Goal: Information Seeking & Learning: Understand process/instructions

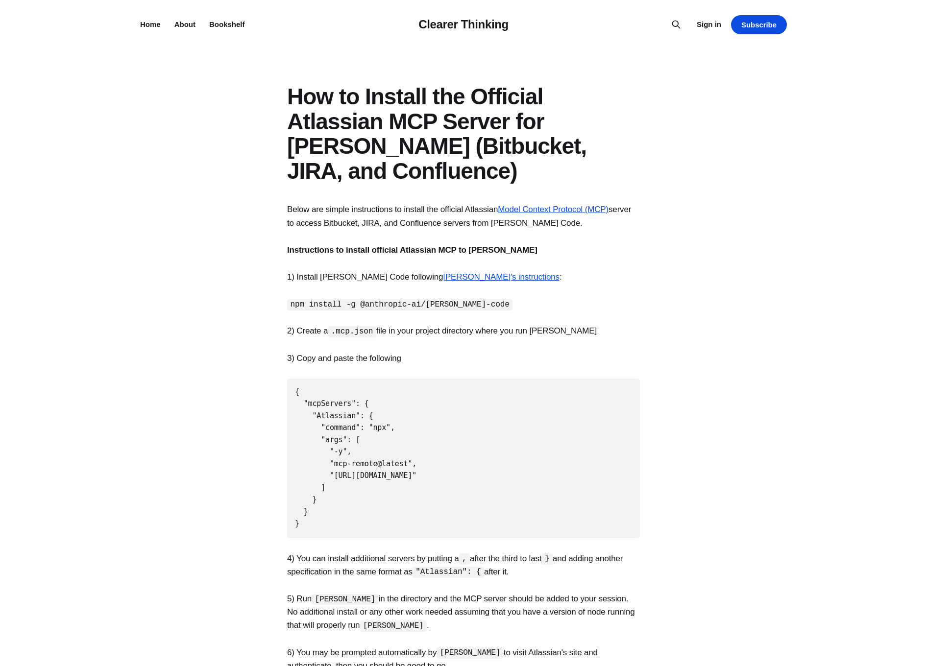
click at [539, 294] on section "Below are simple instructions to install the official Atlassian Model Context P…" at bounding box center [463, 572] width 927 height 738
drag, startPoint x: 289, startPoint y: 304, endPoint x: 481, endPoint y: 299, distance: 191.5
click at [481, 299] on p "npm install -g @anthropic-ai/[PERSON_NAME]-code" at bounding box center [463, 303] width 353 height 13
click at [537, 297] on p "npm install -g @anthropic-ai/[PERSON_NAME]-code" at bounding box center [463, 303] width 353 height 13
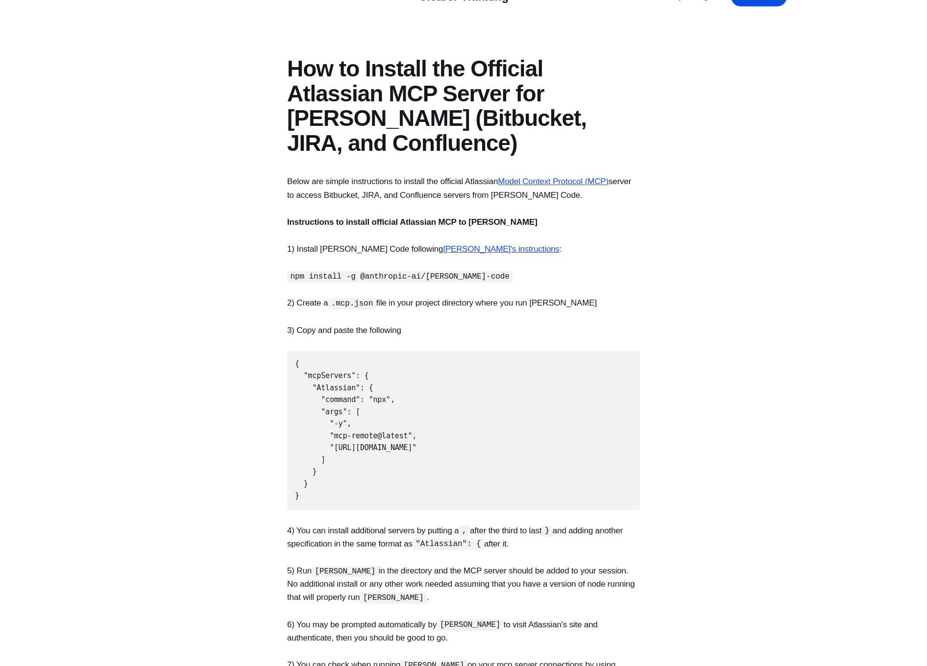
scroll to position [40, 0]
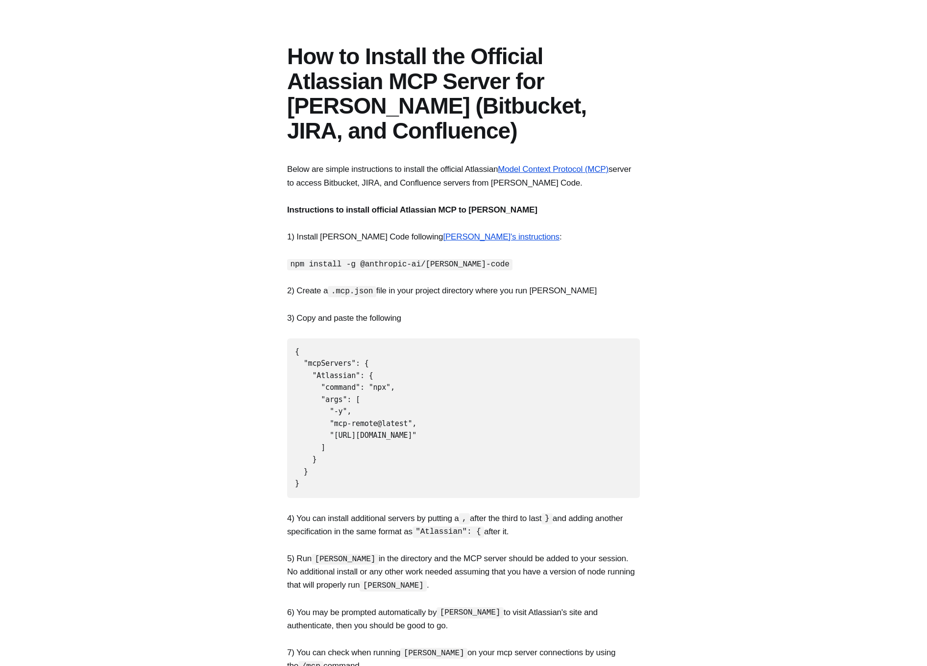
drag, startPoint x: 336, startPoint y: 289, endPoint x: 375, endPoint y: 292, distance: 38.8
click at [375, 292] on code ".mcp.json" at bounding box center [352, 291] width 48 height 11
drag, startPoint x: 310, startPoint y: 469, endPoint x: 289, endPoint y: 346, distance: 125.2
click at [289, 346] on pre "{ "mcpServers": { "Atlassian": { "command": "npx", "args": [ "-y", "mcp-remote@…" at bounding box center [463, 418] width 353 height 160
copy code "{ "mcpServers": { "Atlassian": { "command": "npx", "args": [ "-y", "mcp-remote@…"
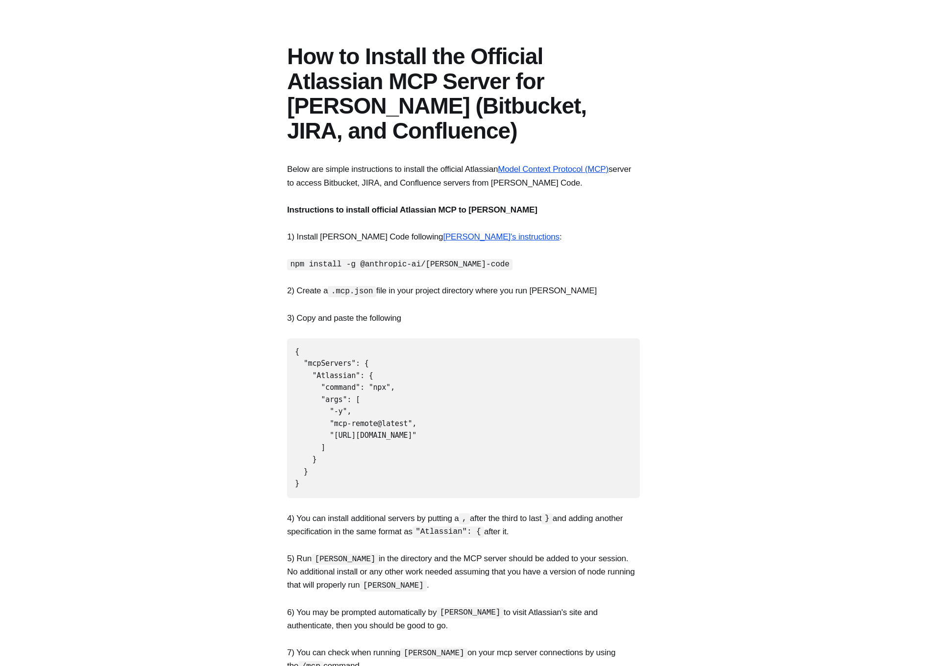
scroll to position [0, 0]
click at [551, 414] on pre "{ "mcpServers": { "Atlassian": { "command": "npx", "args": [ "-y", "mcp-remote@…" at bounding box center [463, 418] width 353 height 160
click at [704, 360] on section "Below are simple instructions to install the official Atlassian Model Context P…" at bounding box center [463, 532] width 927 height 738
click at [383, 288] on p "2) Create a .mcp.json file in your project directory where you run [PERSON_NAME…" at bounding box center [463, 290] width 353 height 13
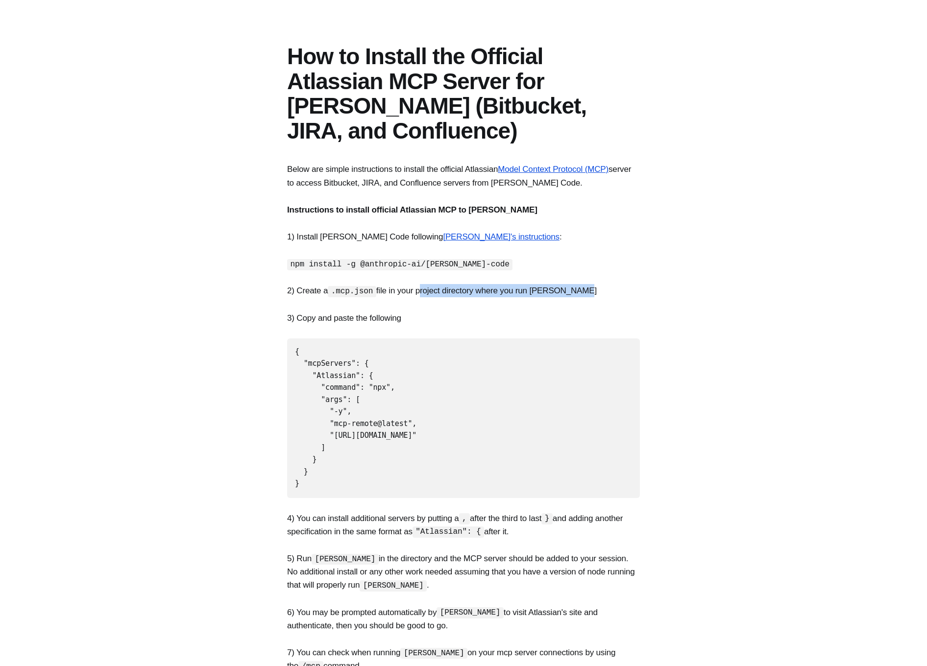
drag, startPoint x: 425, startPoint y: 288, endPoint x: 602, endPoint y: 284, distance: 177.8
click at [602, 284] on p "2) Create a .mcp.json file in your project directory where you run [PERSON_NAME…" at bounding box center [463, 290] width 353 height 13
click at [609, 285] on p "2) Create a .mcp.json file in your project directory where you run [PERSON_NAME…" at bounding box center [463, 290] width 353 height 13
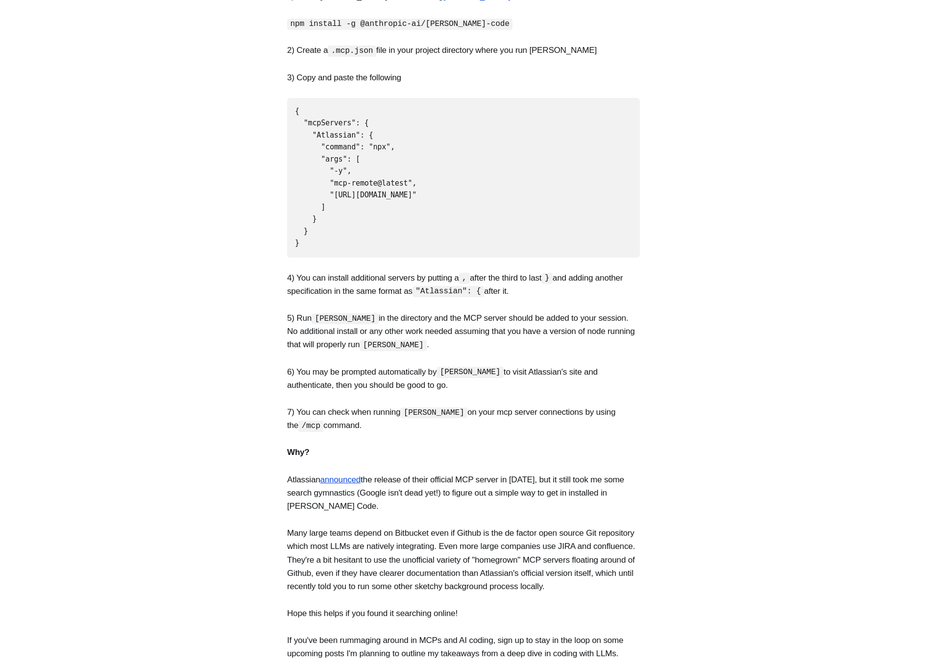
scroll to position [281, 0]
click at [595, 329] on p "5) Run [PERSON_NAME] in the directory and the MCP server should be added to you…" at bounding box center [463, 331] width 353 height 40
click at [711, 250] on section "Below are simple instructions to install the official Atlassian Model Context P…" at bounding box center [463, 291] width 927 height 738
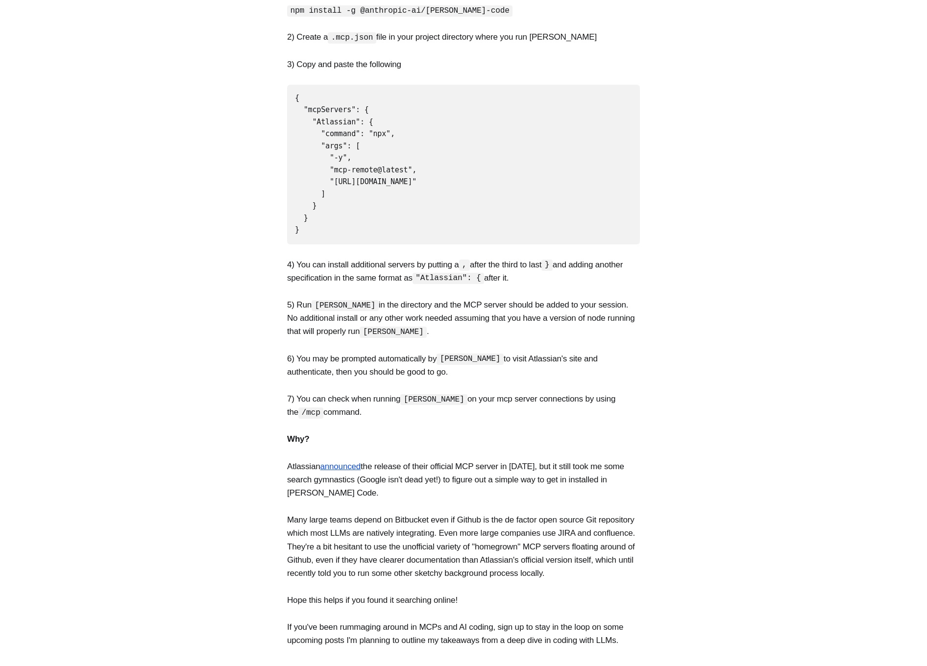
scroll to position [293, 0]
click at [422, 353] on p "6) You may be prompted automatically by [PERSON_NAME] to visit Atlassian's site…" at bounding box center [463, 366] width 353 height 26
click at [597, 318] on p "5) Run [PERSON_NAME] in the directory and the MCP server should be added to you…" at bounding box center [463, 319] width 353 height 40
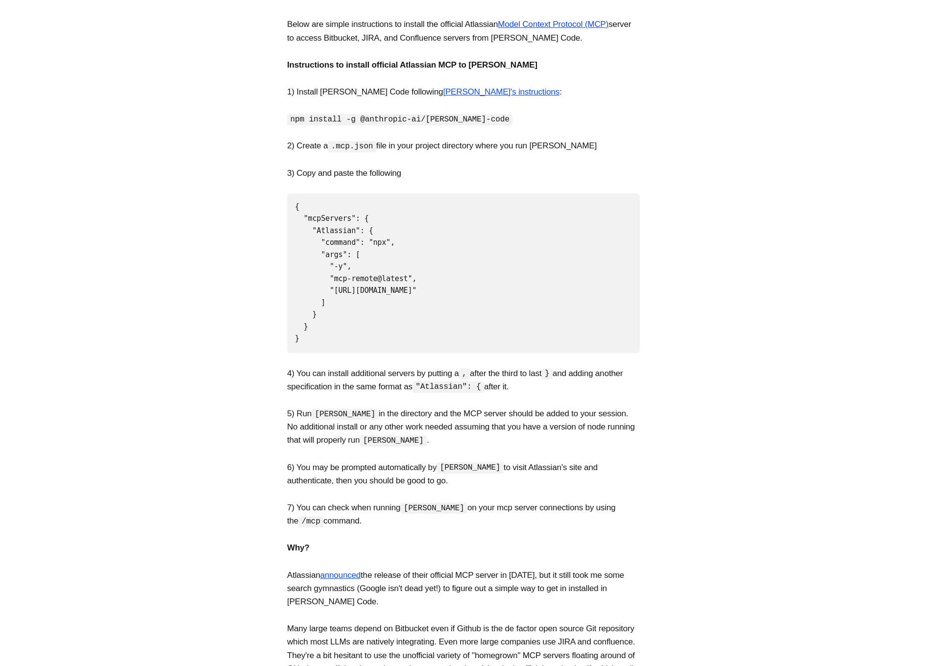
scroll to position [183, 0]
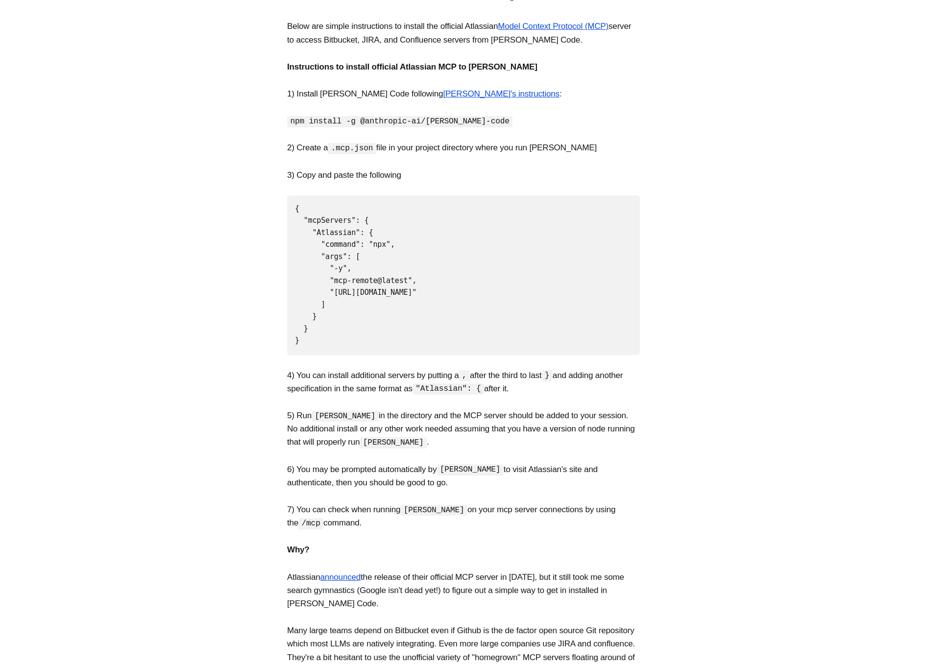
click at [666, 121] on section "Below are simple instructions to install the official Atlassian Model Context P…" at bounding box center [463, 389] width 927 height 738
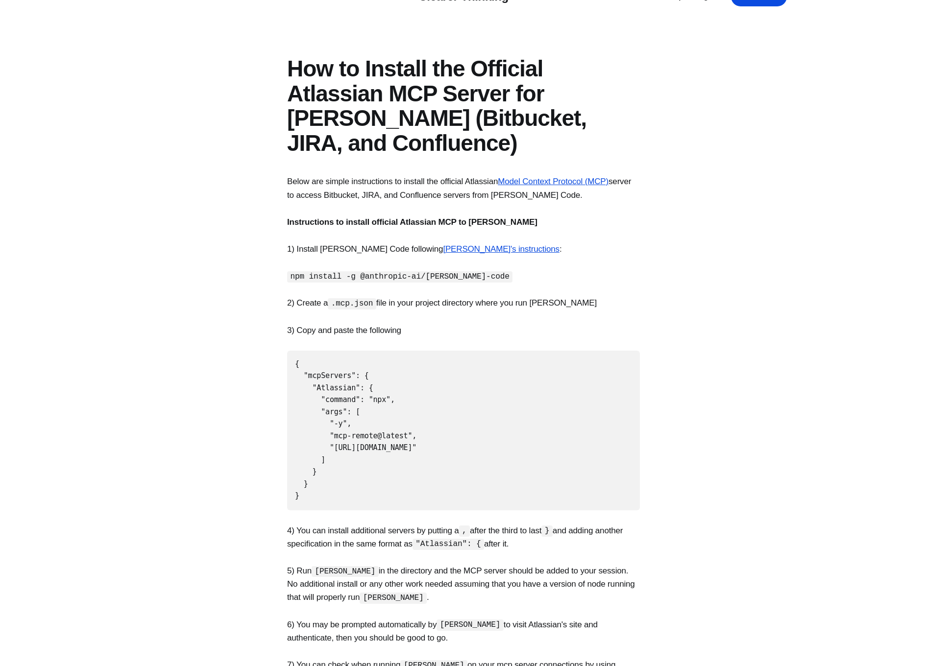
scroll to position [40, 0]
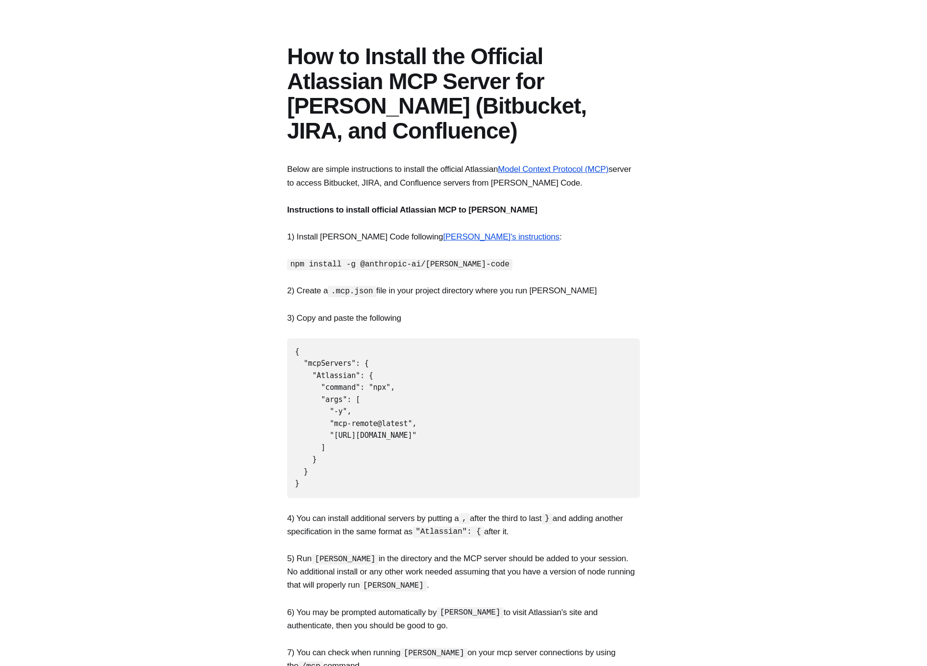
click at [428, 292] on p "2) Create a .mcp.json file in your project directory where you run [PERSON_NAME…" at bounding box center [463, 290] width 353 height 13
drag, startPoint x: 623, startPoint y: 287, endPoint x: 613, endPoint y: 288, distance: 10.4
click at [623, 286] on p "2) Create a .mcp.json file in your project directory where you run [PERSON_NAME…" at bounding box center [463, 290] width 353 height 13
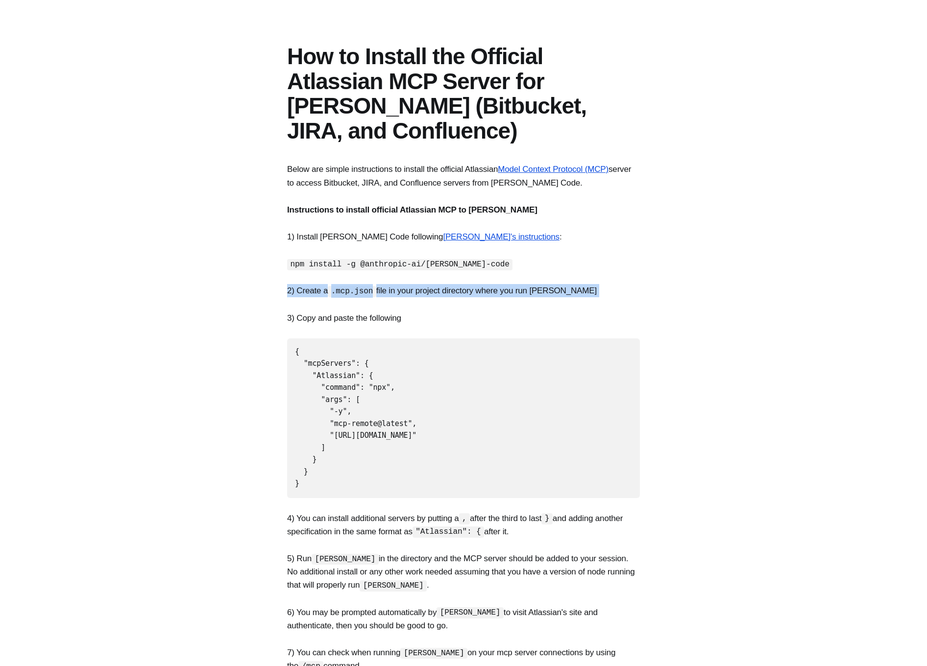
click at [522, 293] on p "2) Create a .mcp.json file in your project directory where you run [PERSON_NAME…" at bounding box center [463, 290] width 353 height 13
click at [659, 311] on section "Below are simple instructions to install the official Atlassian Model Context P…" at bounding box center [463, 532] width 927 height 738
